Goal: Information Seeking & Learning: Learn about a topic

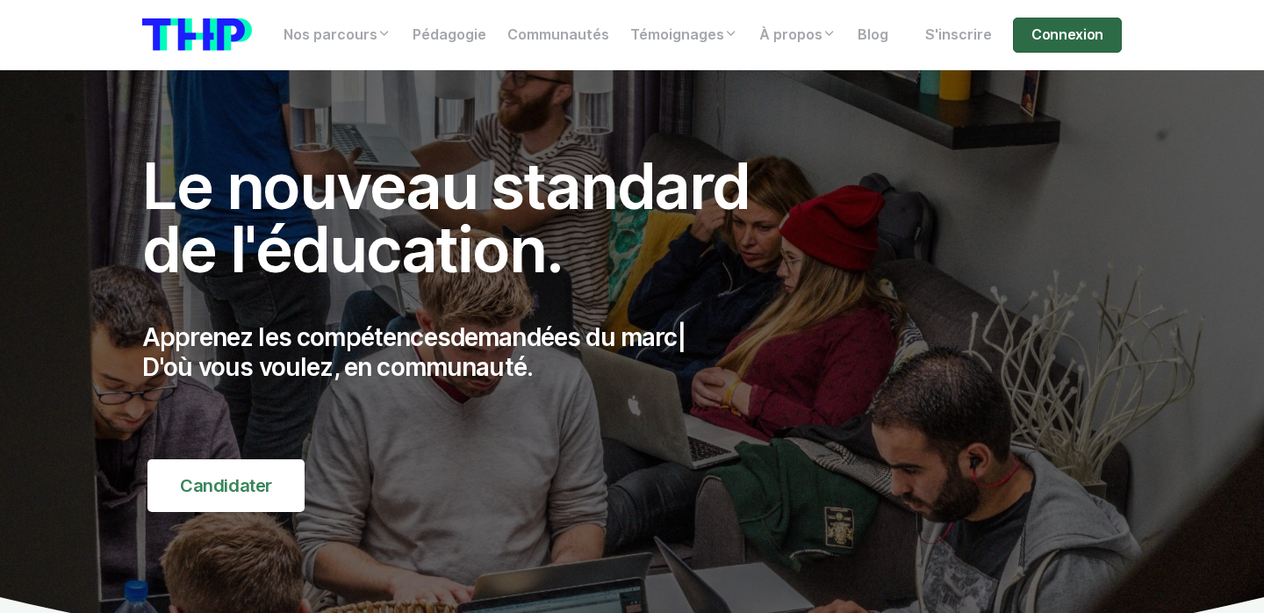
click at [1077, 42] on link "Connexion" at bounding box center [1067, 35] width 109 height 35
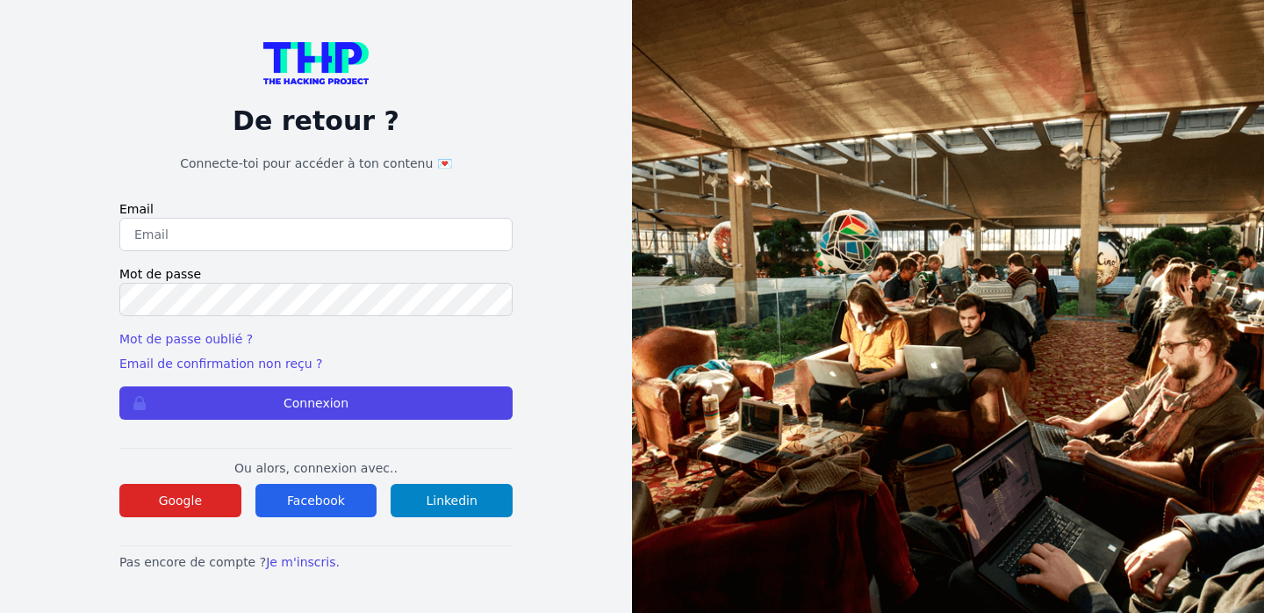
click at [340, 244] on input "email" at bounding box center [315, 234] width 393 height 33
type input "maelbeaucourt@live.fr"
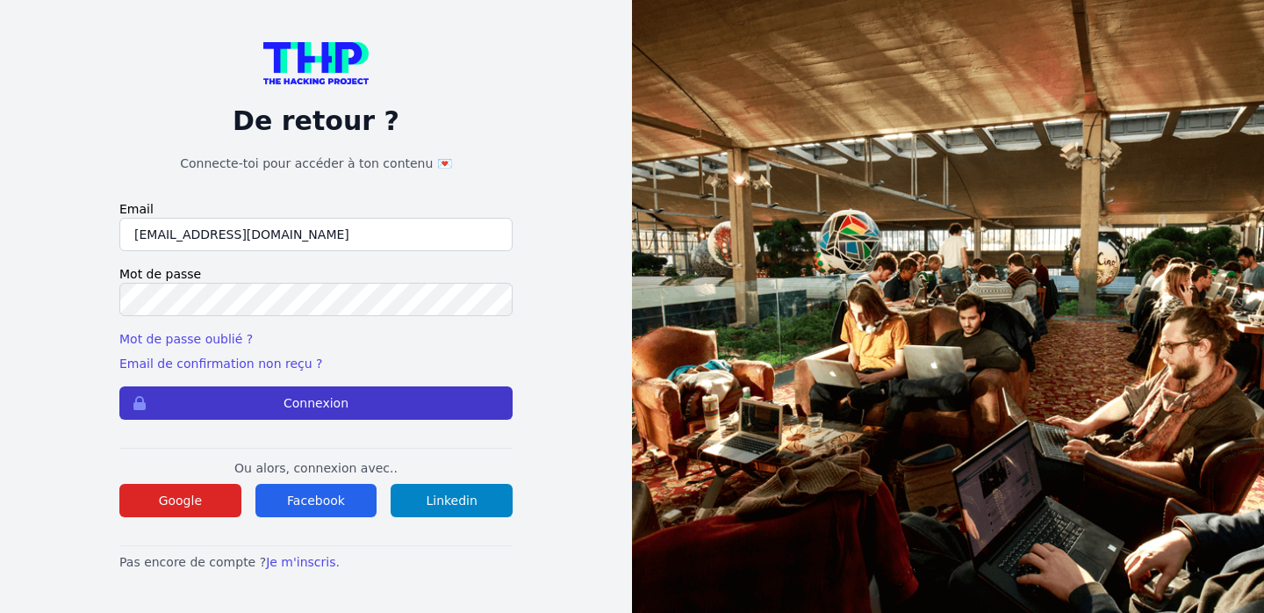
click at [345, 411] on button "Connexion" at bounding box center [315, 402] width 393 height 33
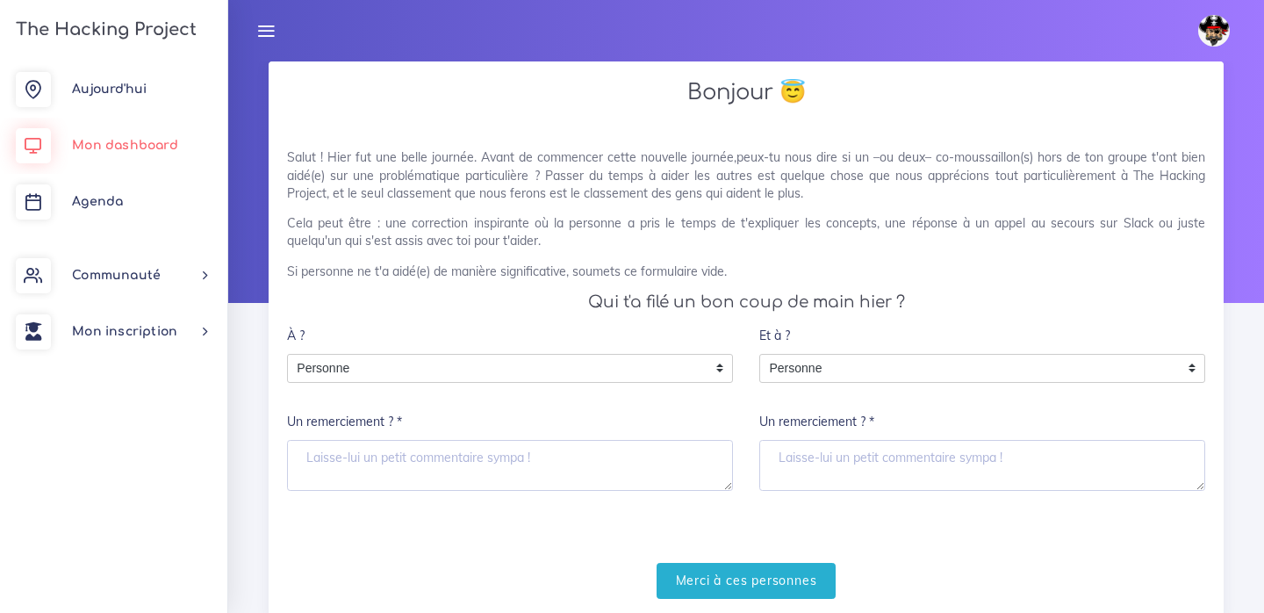
click at [102, 130] on link "Mon dashboard" at bounding box center [113, 146] width 227 height 56
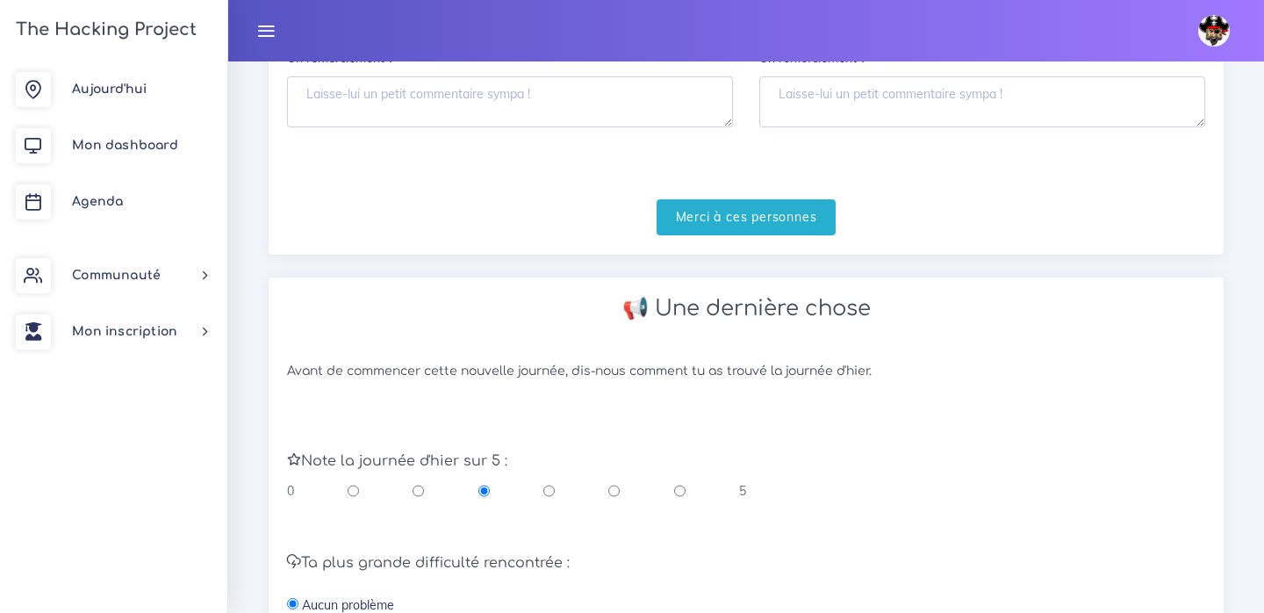
scroll to position [383, 0]
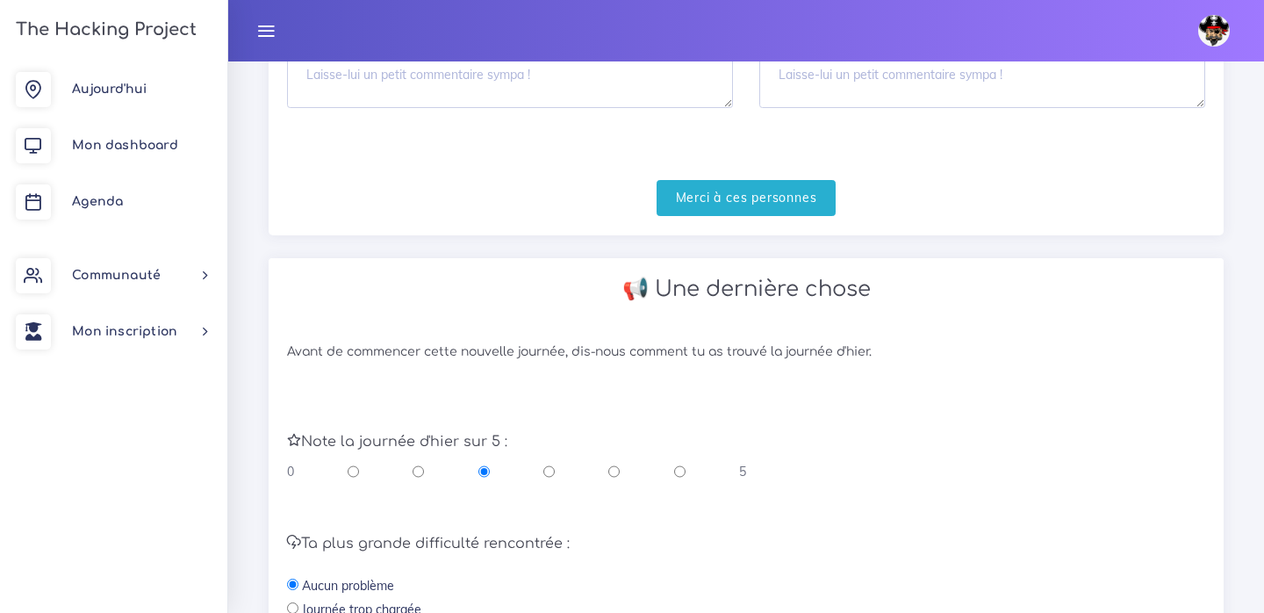
click at [677, 463] on input "radio" at bounding box center [679, 472] width 11 height 18
radio input "true"
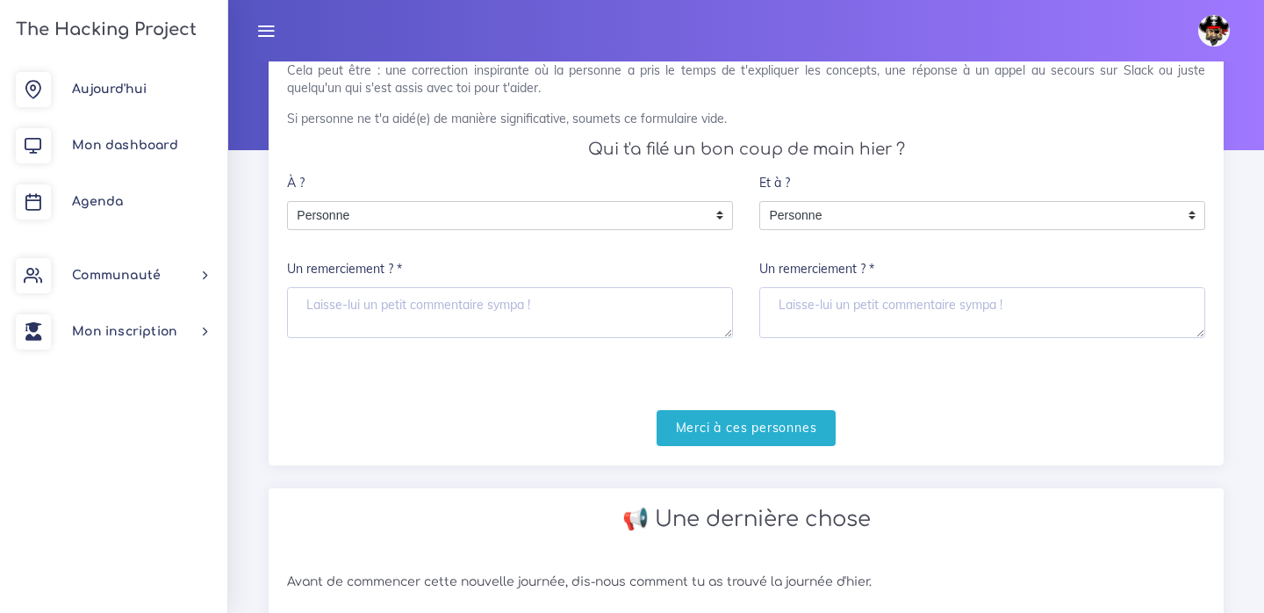
scroll to position [85, 0]
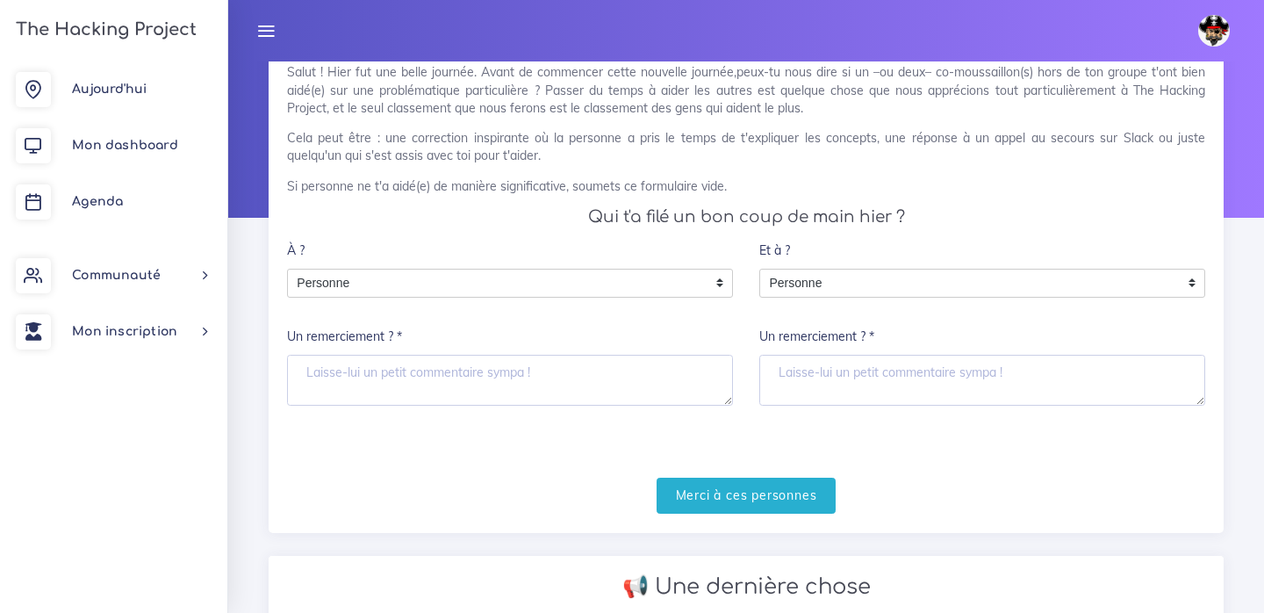
click at [548, 300] on div "À ? Personne Personne Personne Un remerciement ? *" at bounding box center [510, 319] width 446 height 173
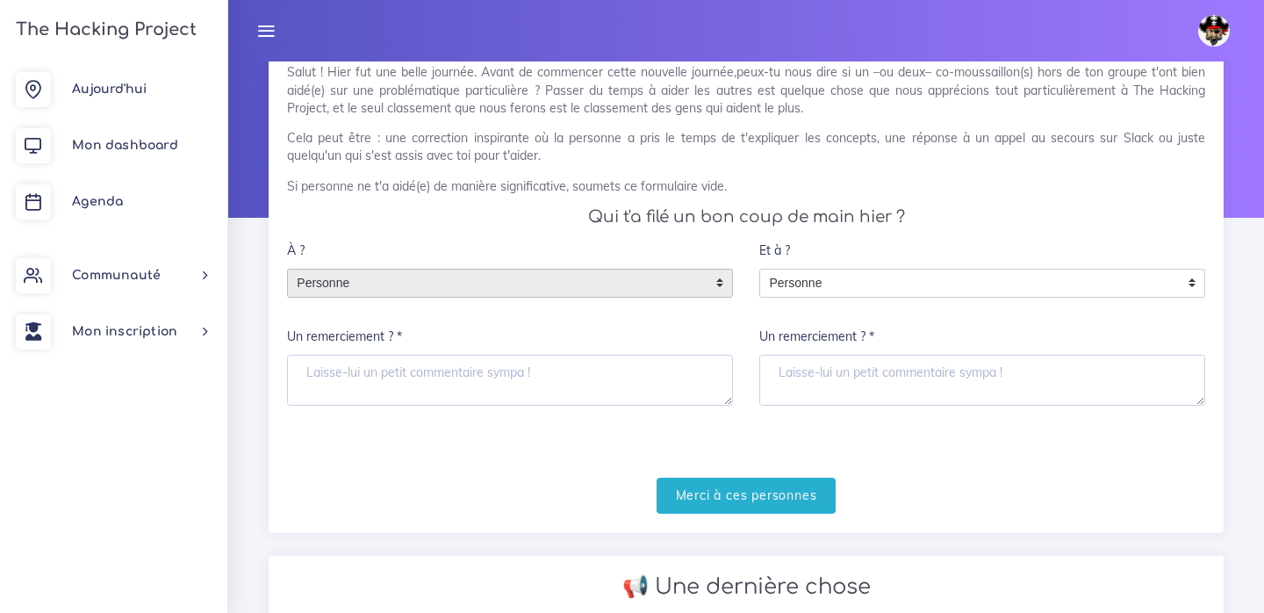
click at [548, 293] on div "Personne" at bounding box center [510, 284] width 446 height 30
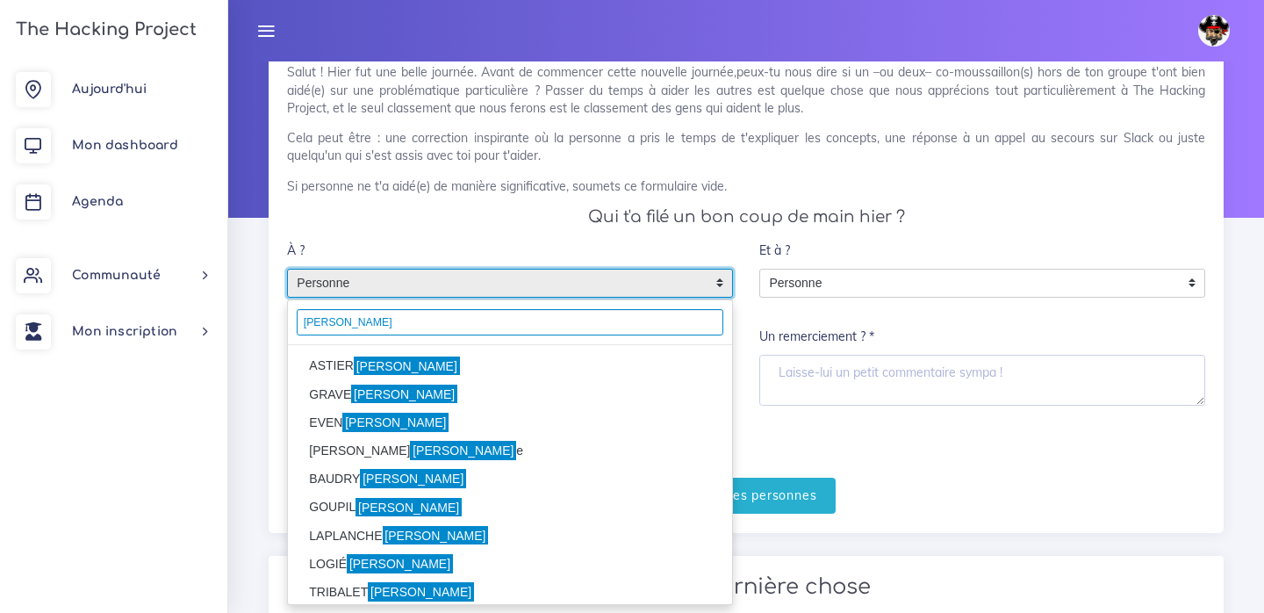
type input "florian"
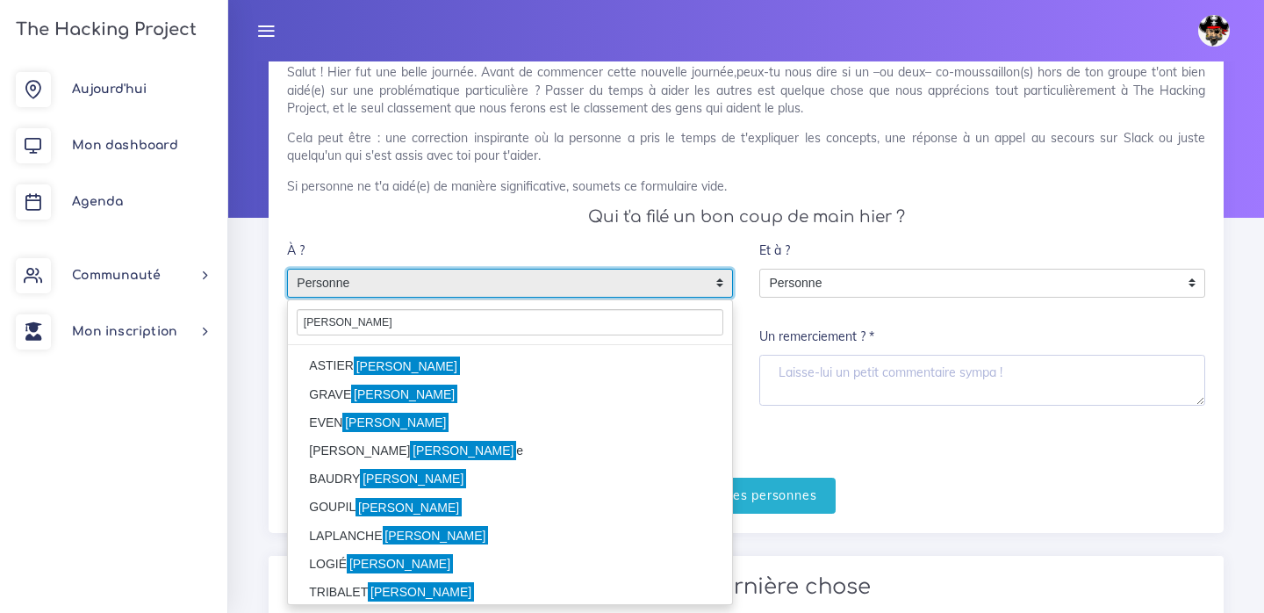
click at [417, 357] on li "ASTIER Florian" at bounding box center [510, 366] width 444 height 28
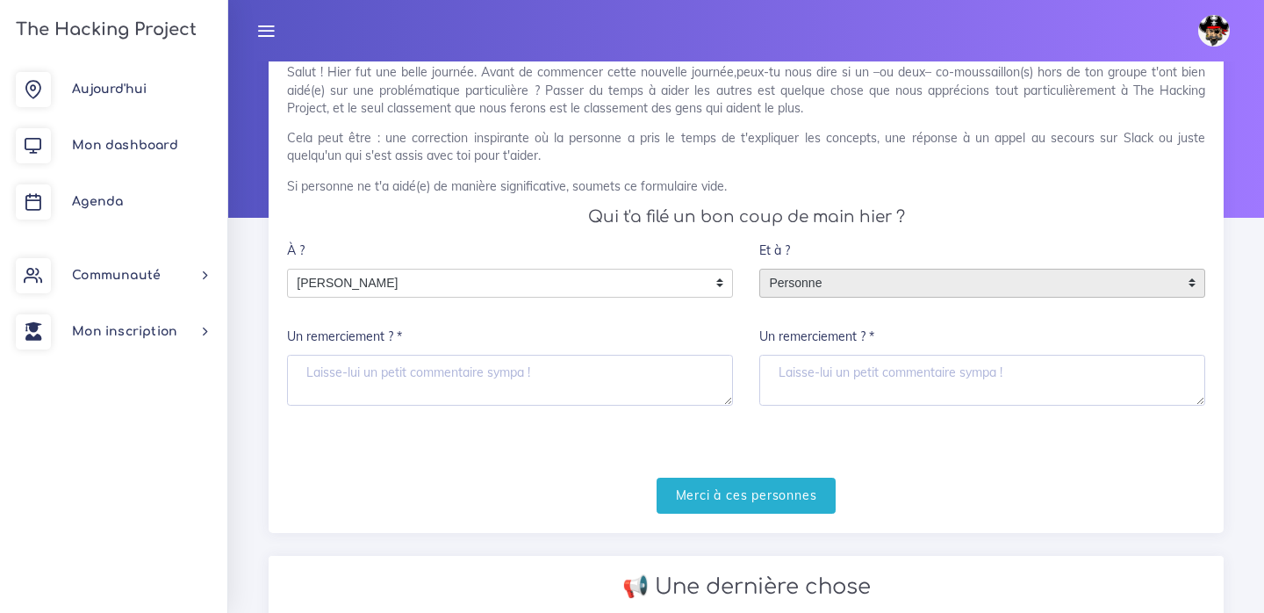
click at [908, 280] on span "Personne" at bounding box center [969, 284] width 418 height 28
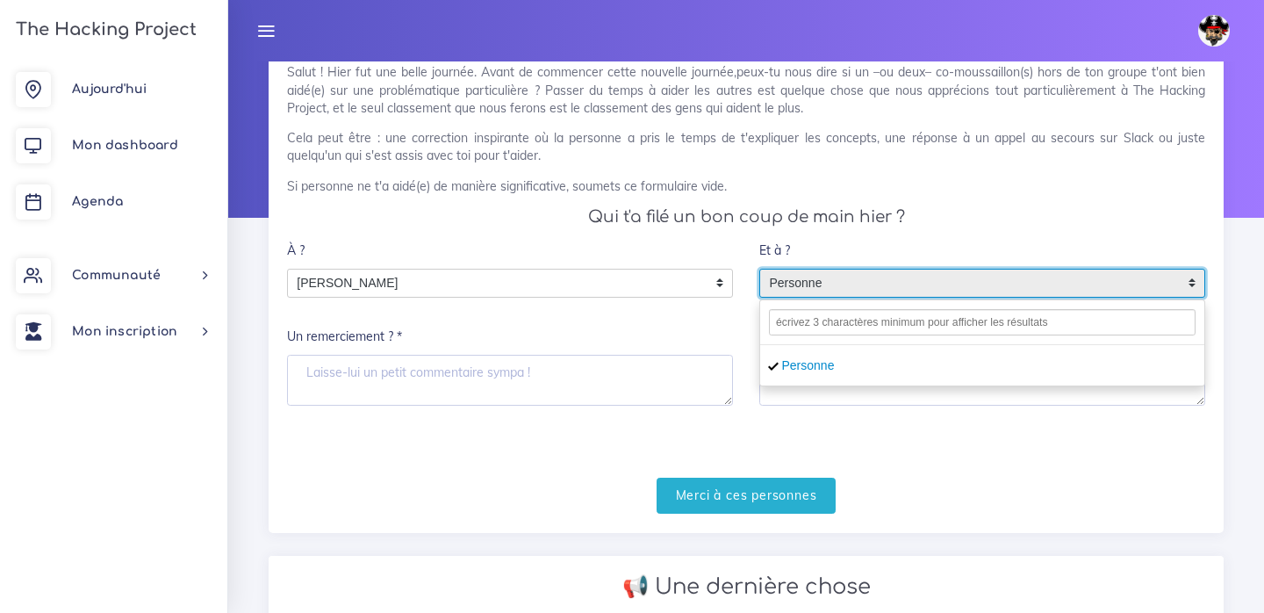
click at [877, 238] on div "Et à ? Personne Personne Personne Un remerciement ? *" at bounding box center [983, 319] width 446 height 173
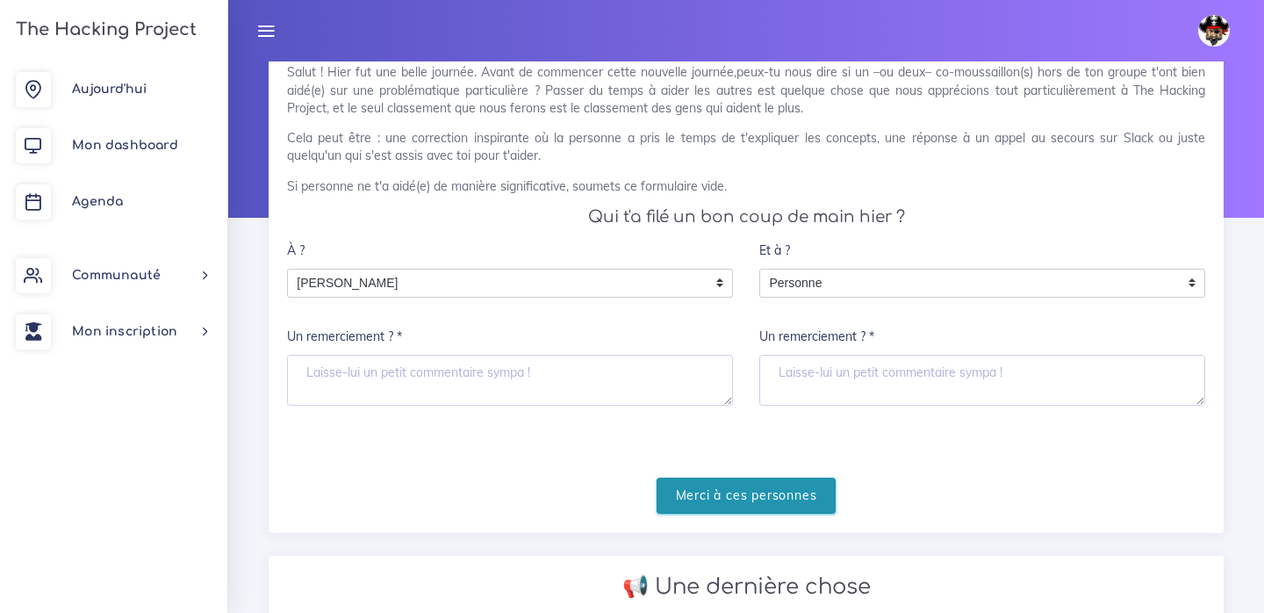
click at [711, 478] on input "Merci à ces personnes" at bounding box center [747, 496] width 180 height 36
click at [570, 368] on textarea "Un remerciement ? *" at bounding box center [510, 380] width 446 height 51
type textarea "merci!"
click at [681, 483] on input "Merci à ces personnes" at bounding box center [747, 496] width 180 height 36
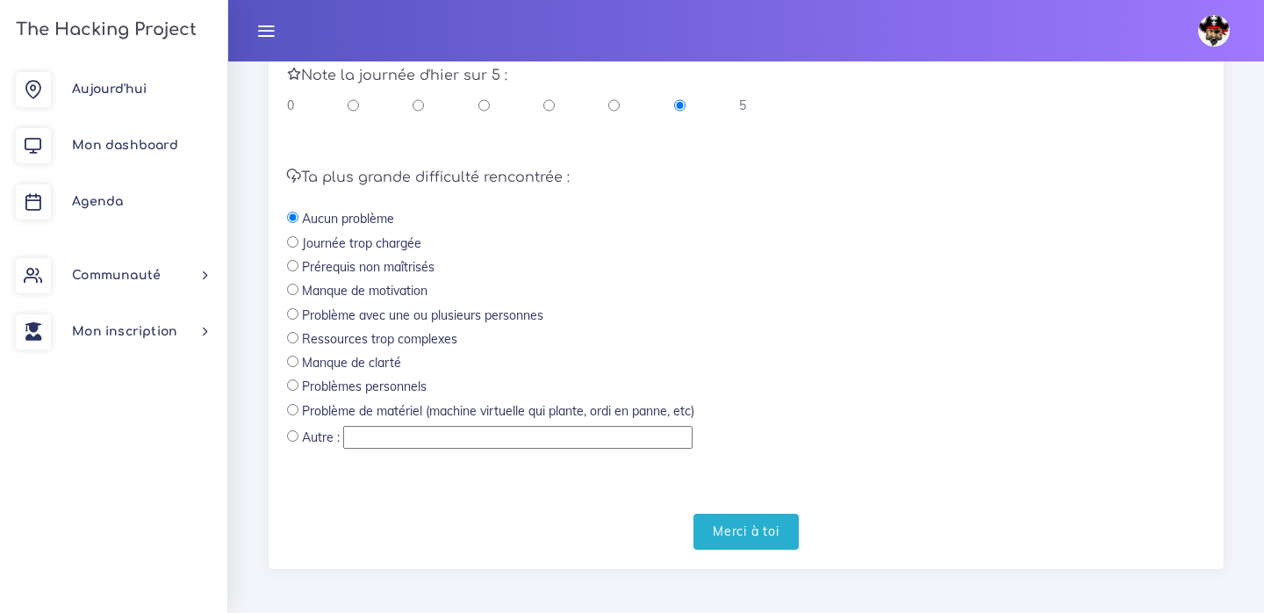
scroll to position [533, 0]
click at [765, 516] on input "Merci à toi" at bounding box center [746, 533] width 105 height 36
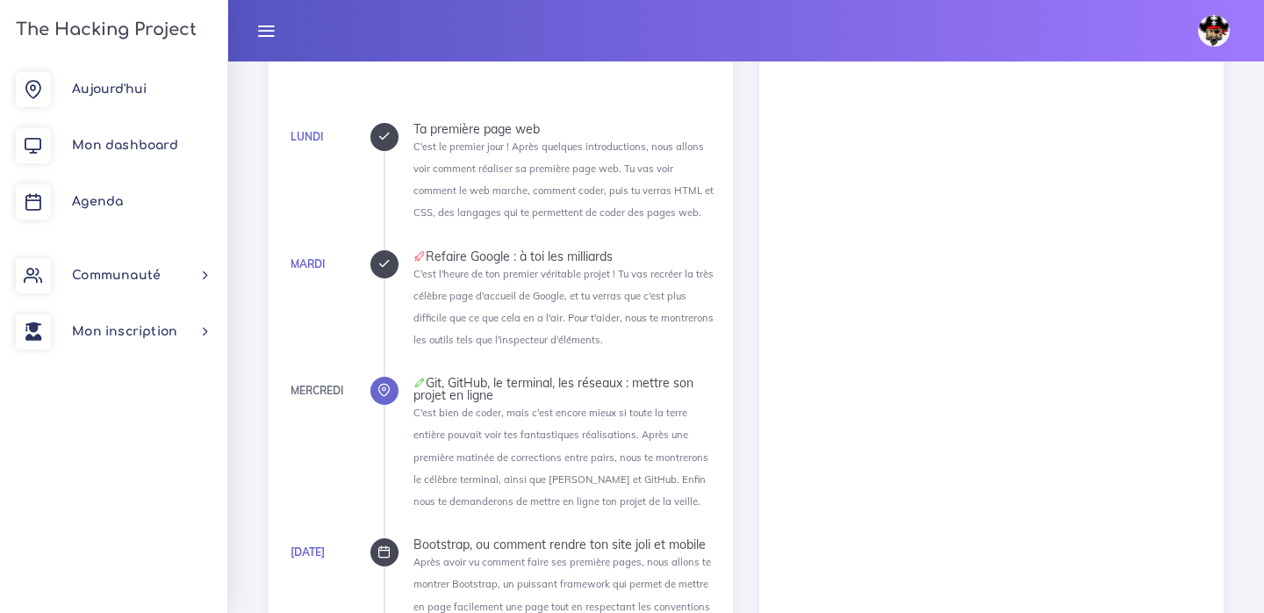
scroll to position [1463, 0]
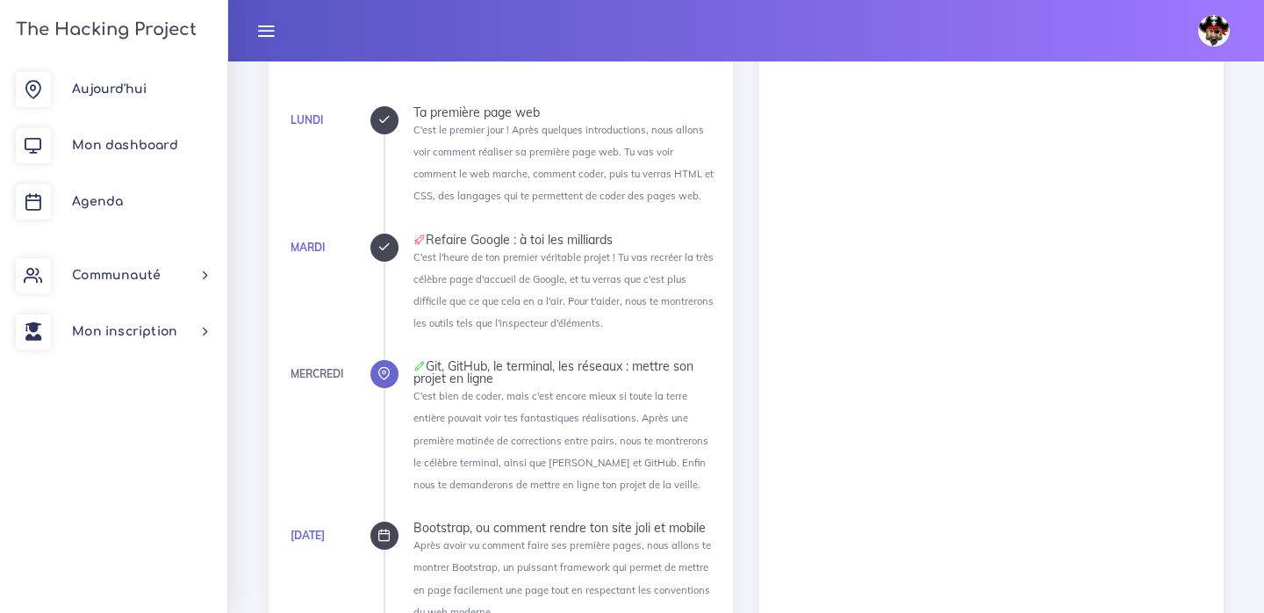
click at [319, 364] on div "Mercredi" at bounding box center [317, 373] width 53 height 19
click at [387, 360] on div at bounding box center [385, 374] width 28 height 28
click at [386, 367] on icon at bounding box center [384, 373] width 13 height 13
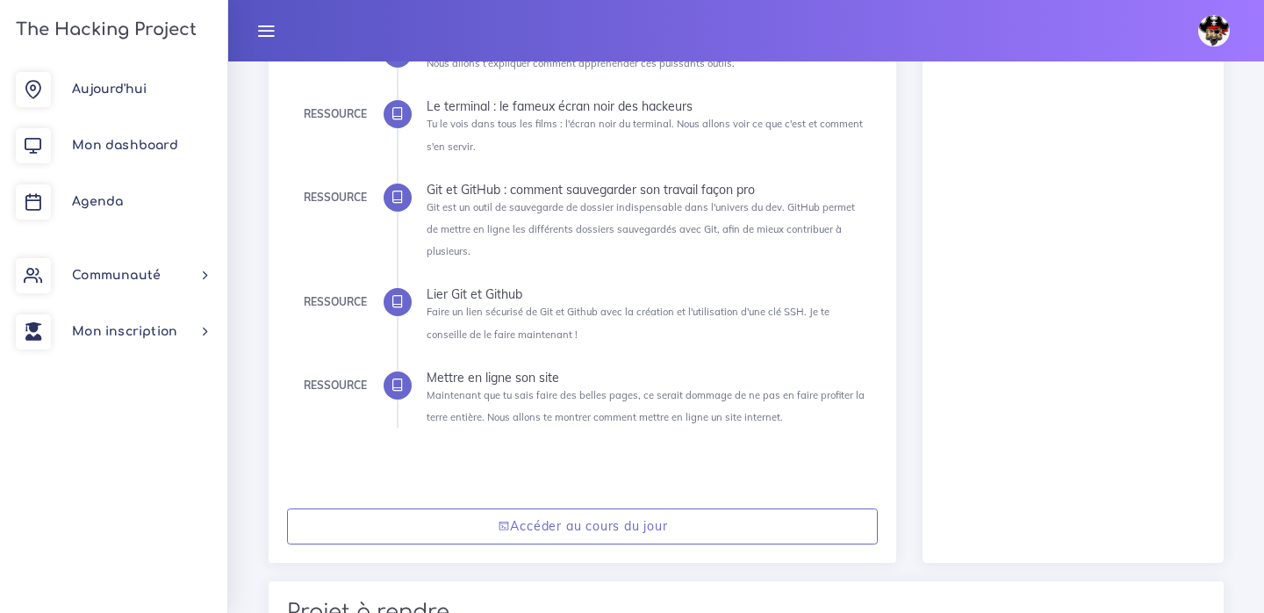
scroll to position [461, 0]
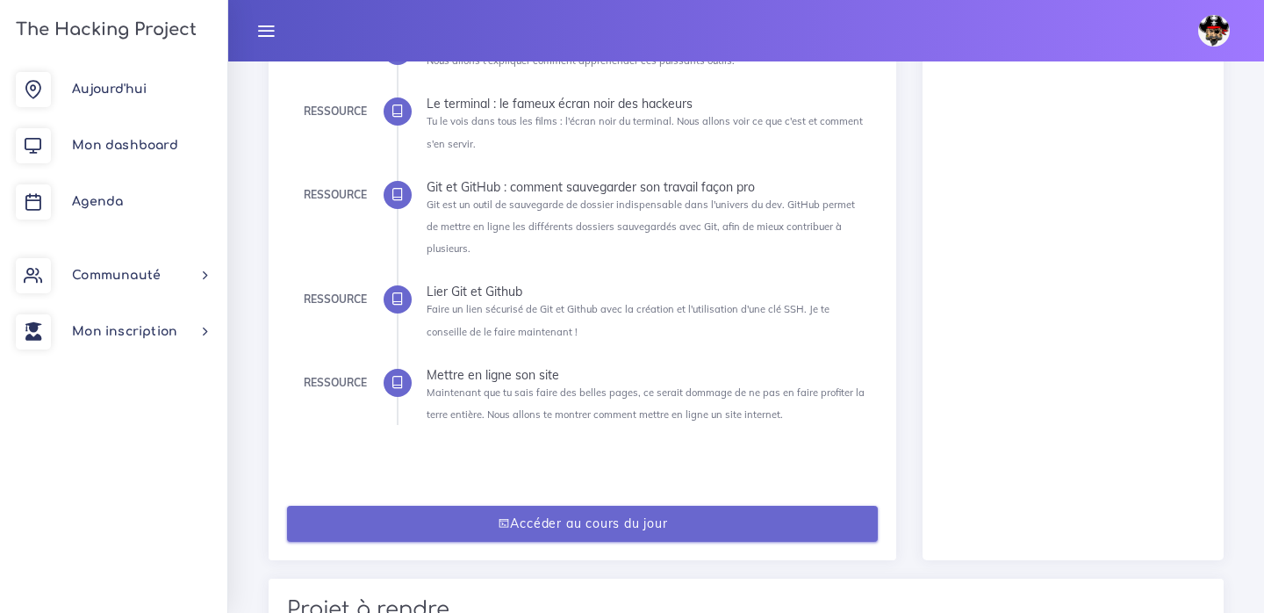
click at [539, 506] on link "Accéder au cours du jour" at bounding box center [583, 524] width 592 height 36
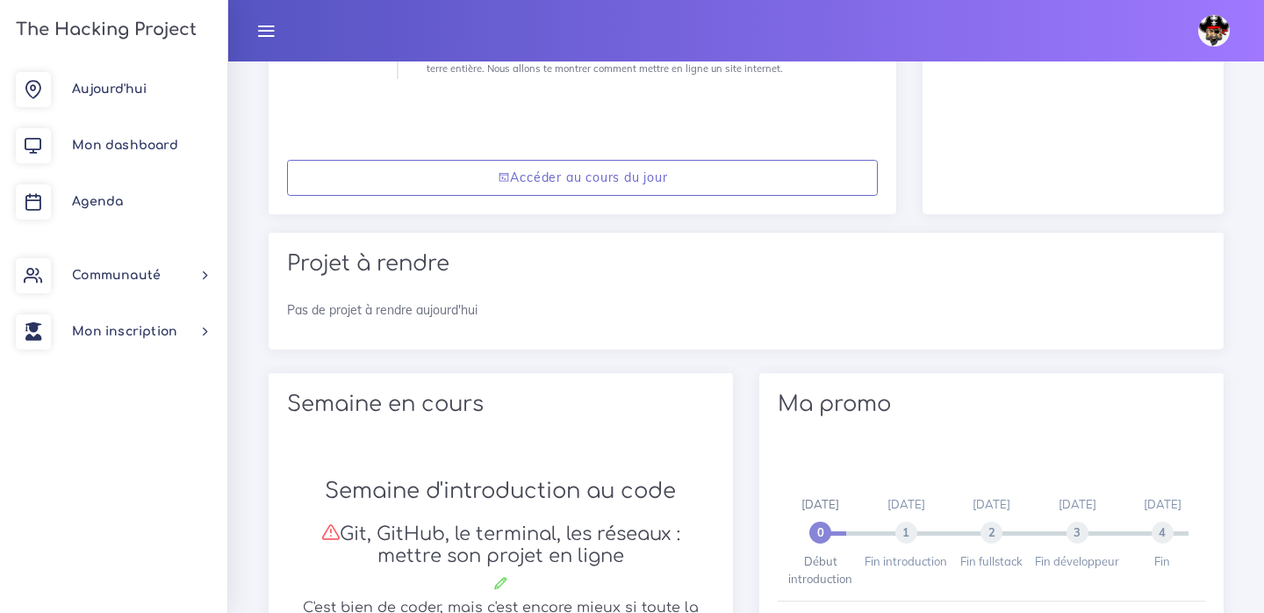
scroll to position [779, 0]
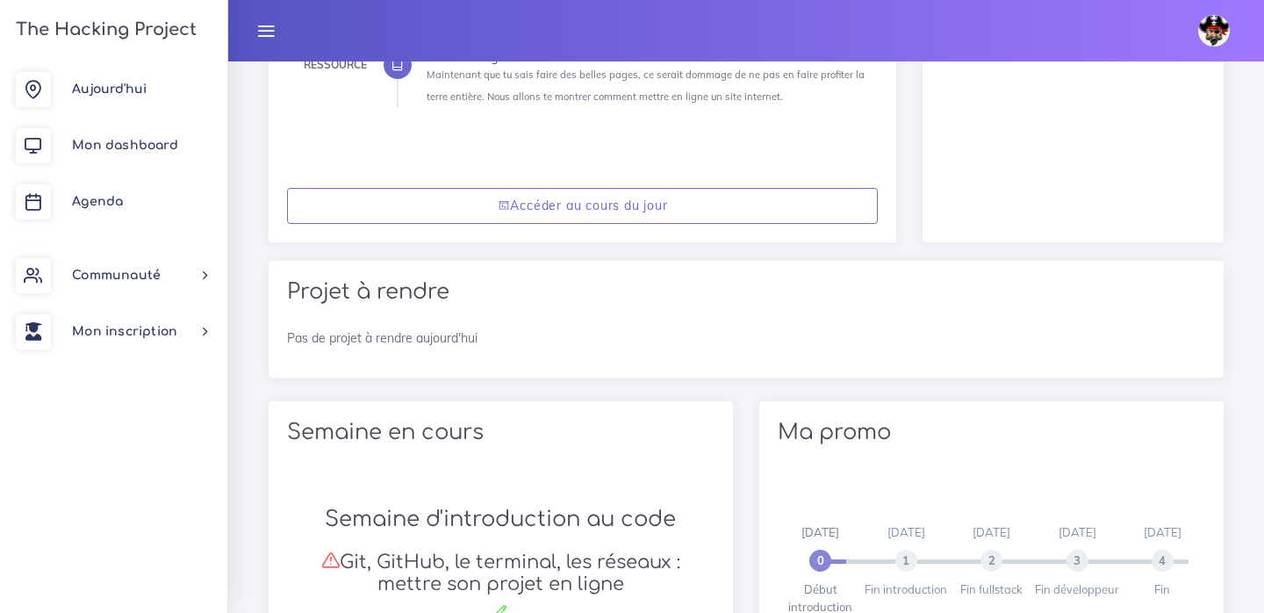
click at [499, 169] on div "Accéder au cours du jour" at bounding box center [583, 205] width 629 height 73
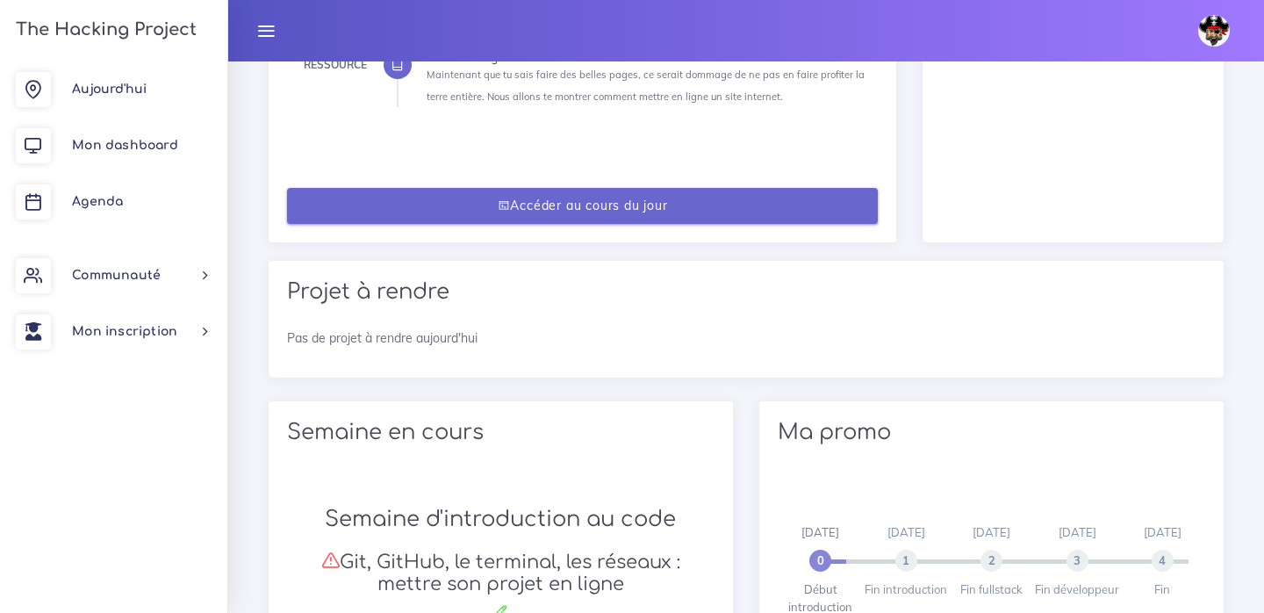
click at [495, 188] on link "Accéder au cours du jour" at bounding box center [583, 206] width 592 height 36
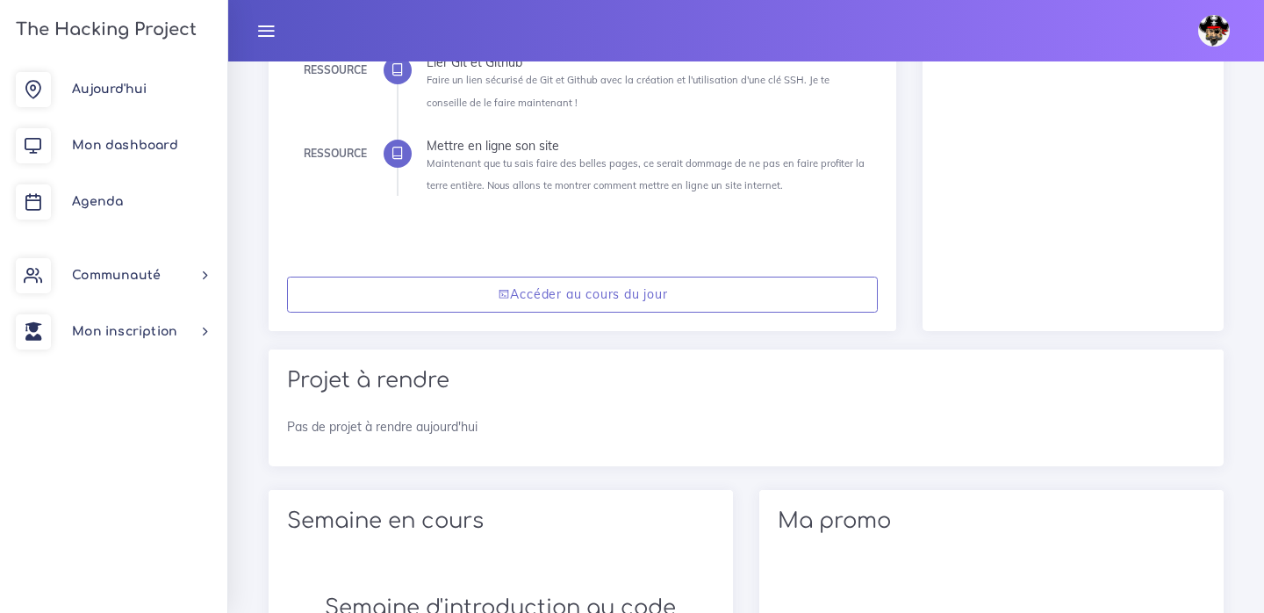
scroll to position [675, 0]
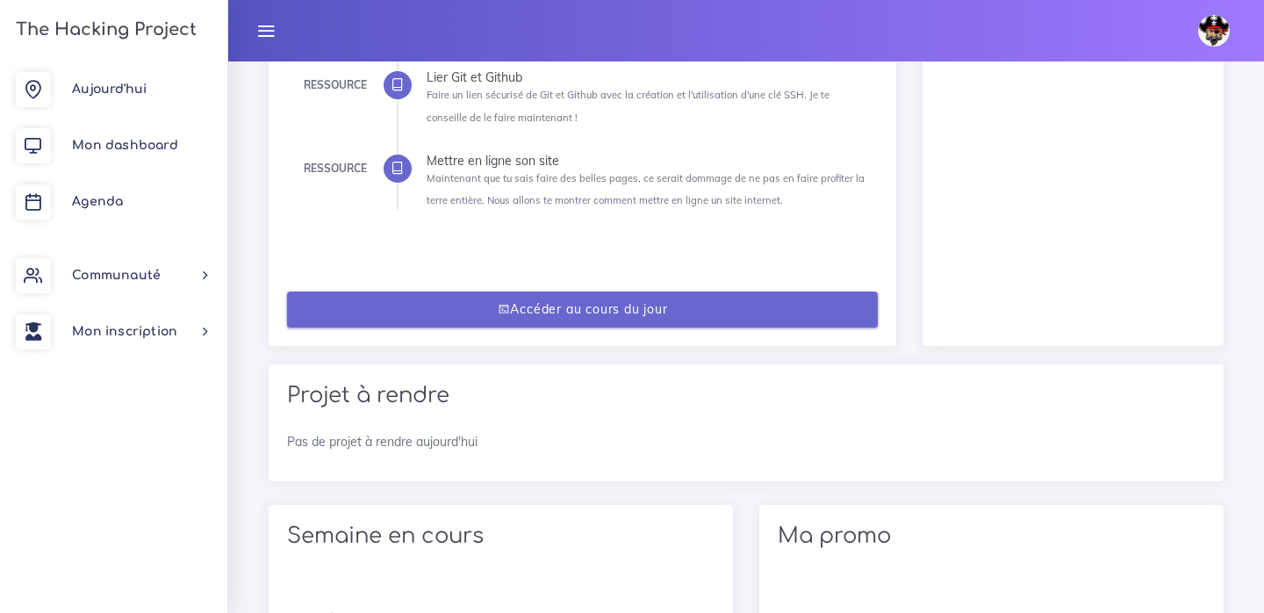
click at [515, 292] on link "Accéder au cours du jour" at bounding box center [583, 310] width 592 height 36
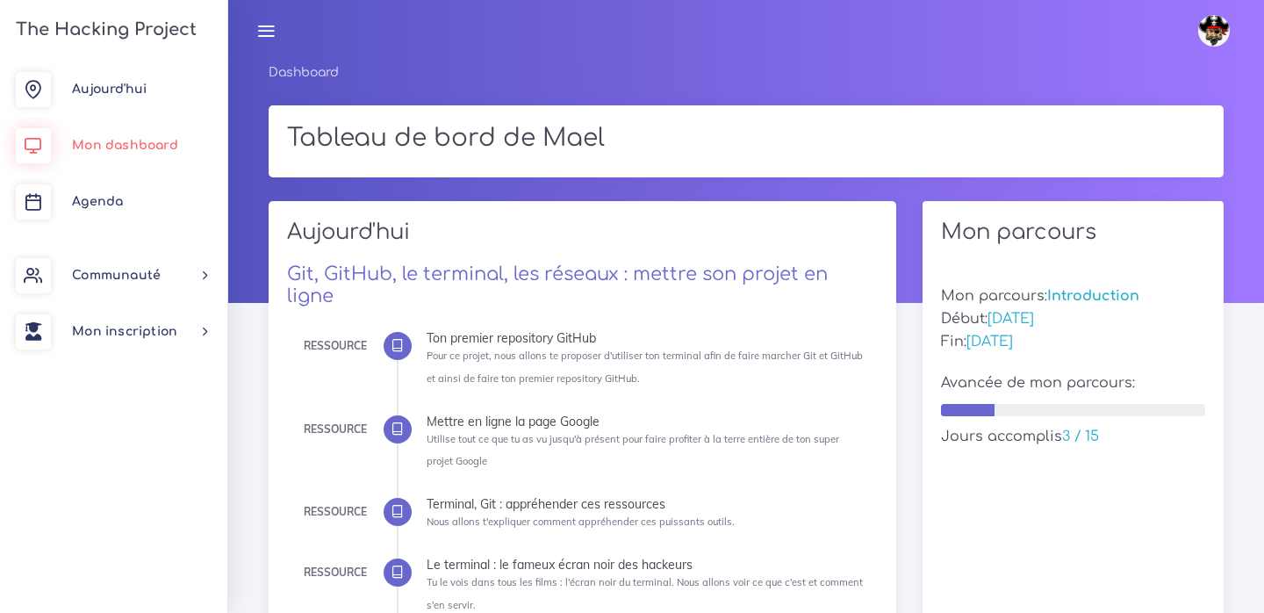
click at [143, 148] on span "Mon dashboard" at bounding box center [125, 145] width 106 height 13
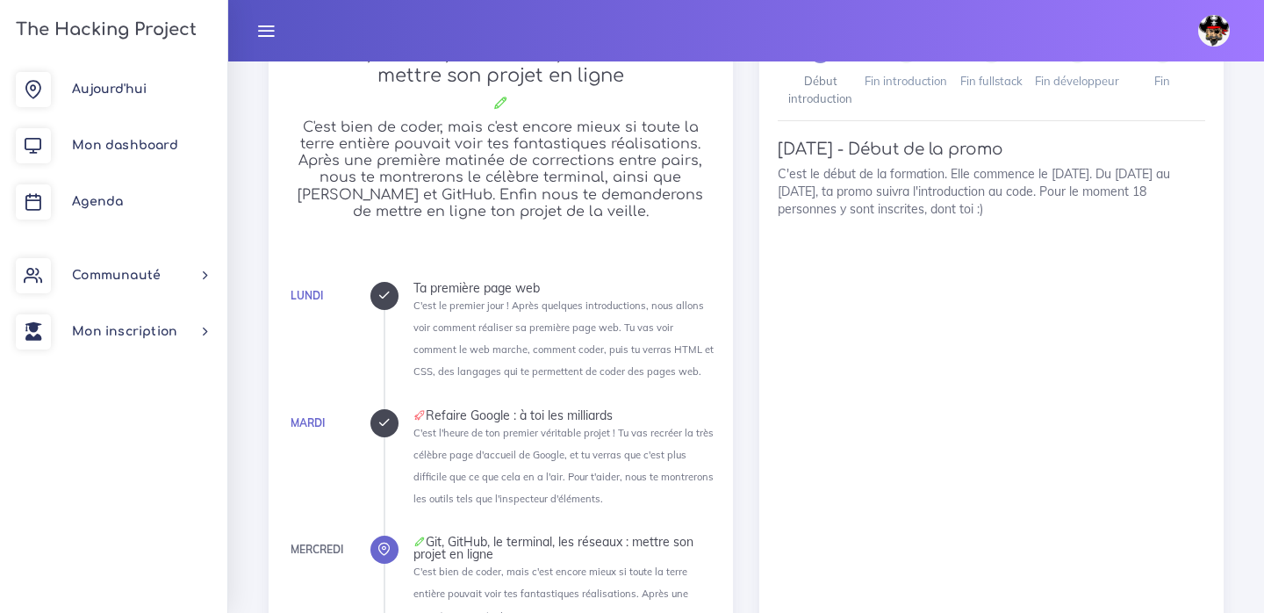
scroll to position [768, 0]
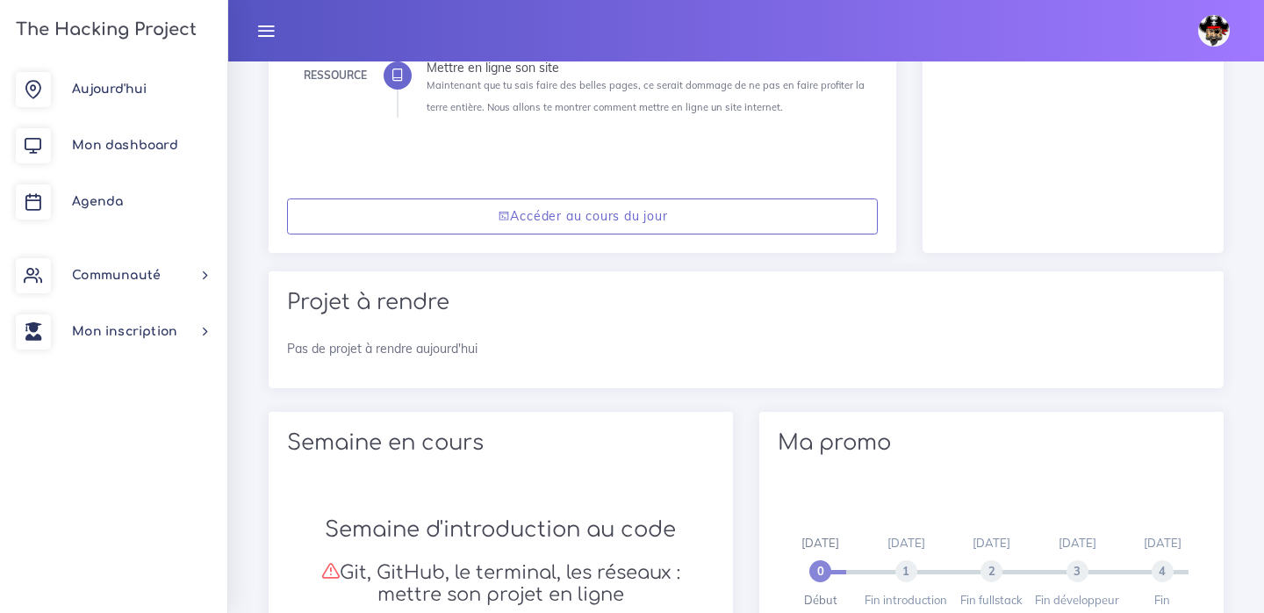
click at [446, 212] on div "Accéder au cours du jour" at bounding box center [583, 216] width 629 height 73
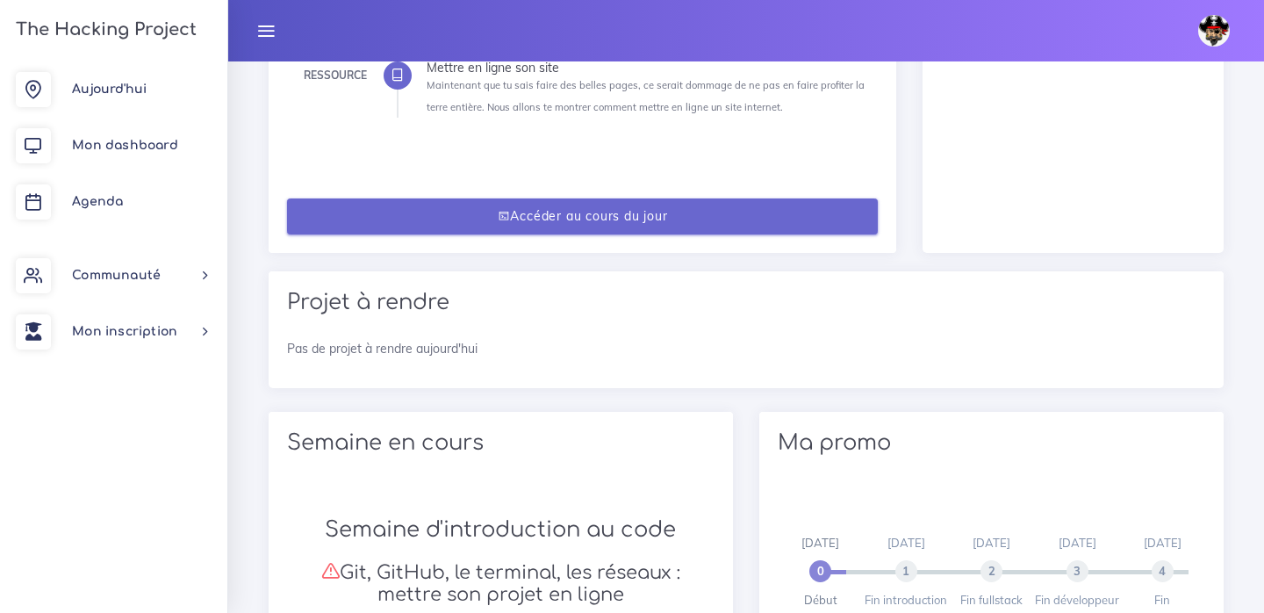
click at [446, 198] on link "Accéder au cours du jour" at bounding box center [583, 216] width 592 height 36
